Goal: Learn about a topic

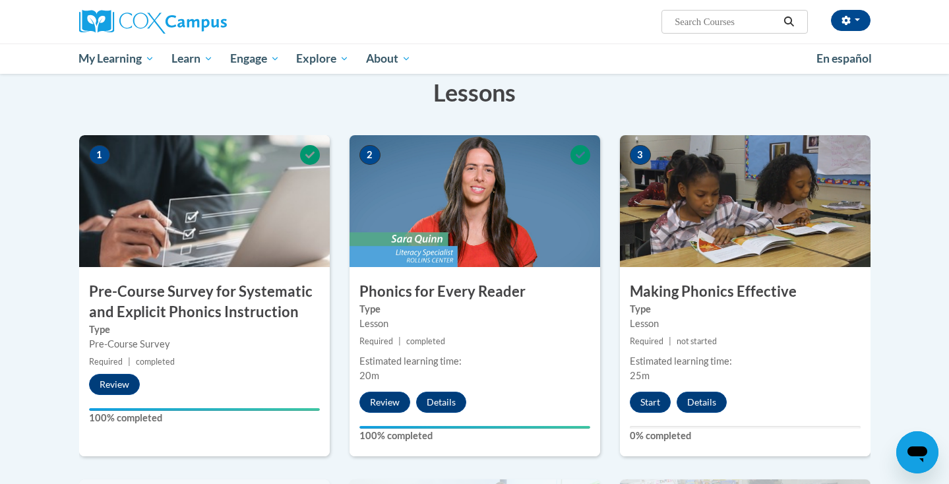
scroll to position [216, 0]
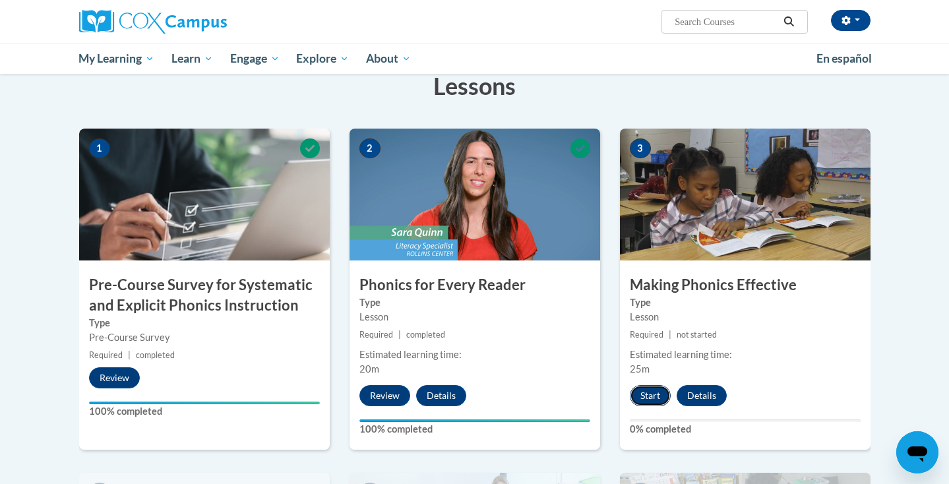
click at [653, 390] on button "Start" at bounding box center [650, 395] width 41 height 21
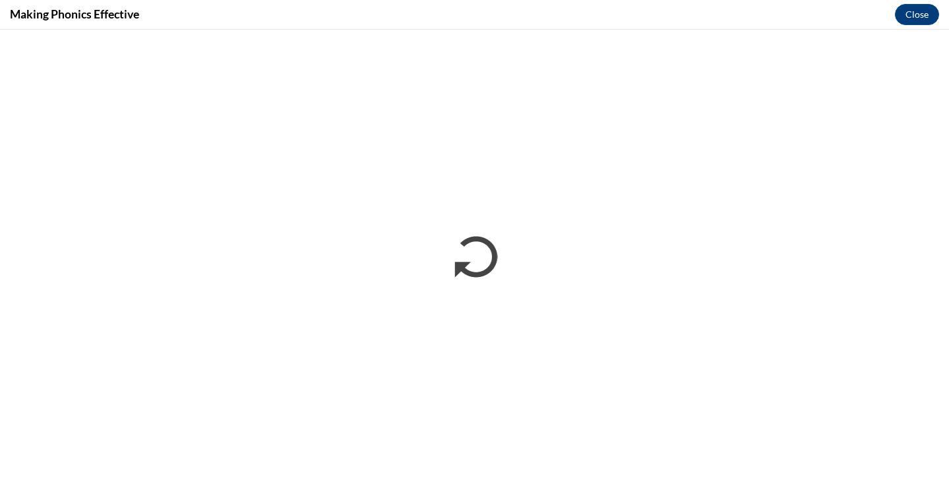
scroll to position [0, 0]
